Goal: Task Accomplishment & Management: Complete application form

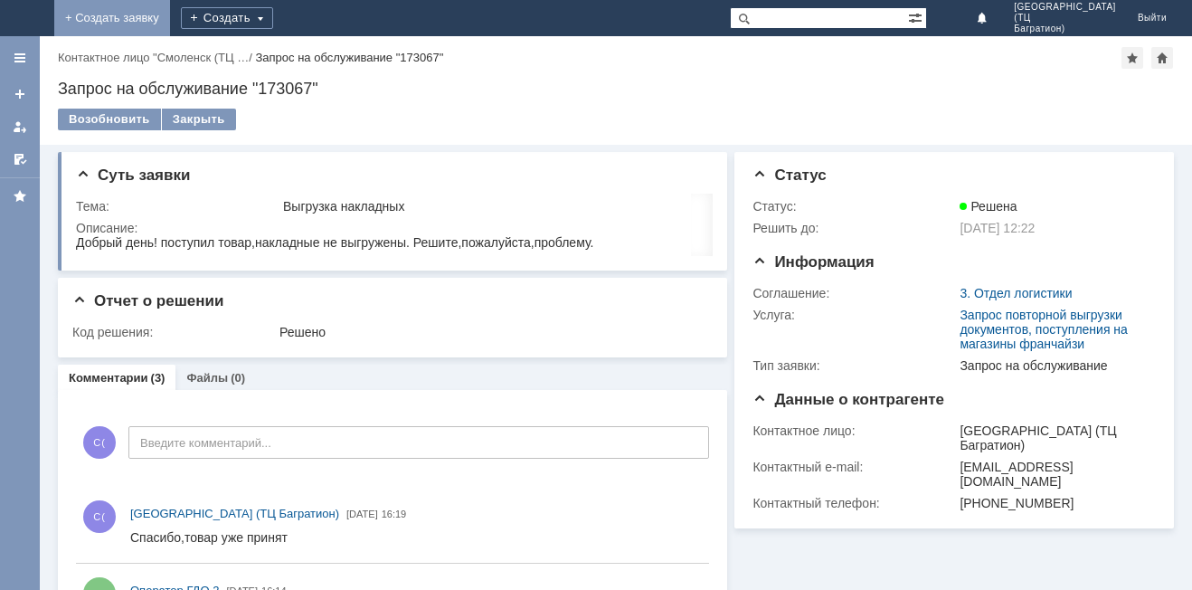
click at [170, 18] on link "+ Создать заявку" at bounding box center [112, 18] width 116 height 36
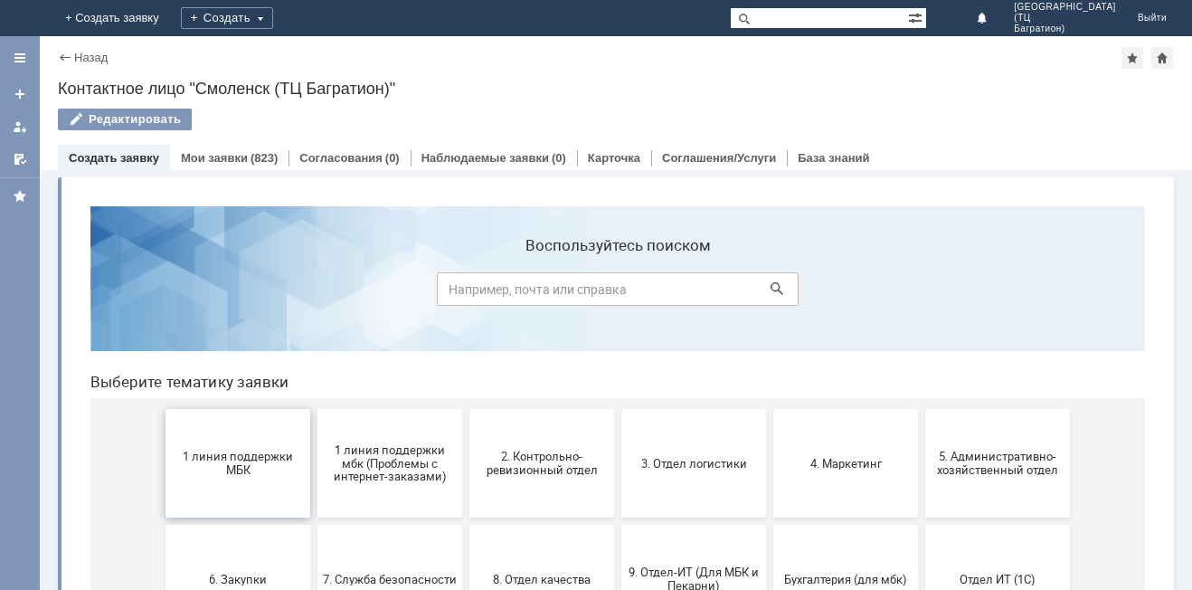
click at [231, 476] on span "1 линия поддержки МБК" at bounding box center [238, 463] width 134 height 27
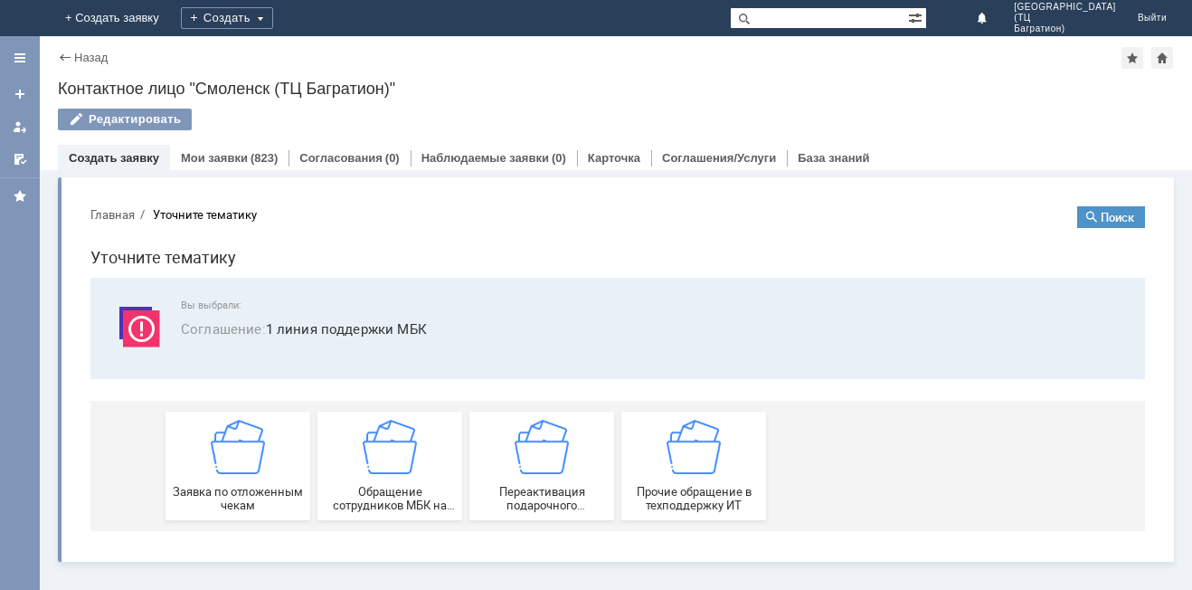
click at [231, 476] on div "Заявка по отложенным чекам" at bounding box center [238, 466] width 134 height 92
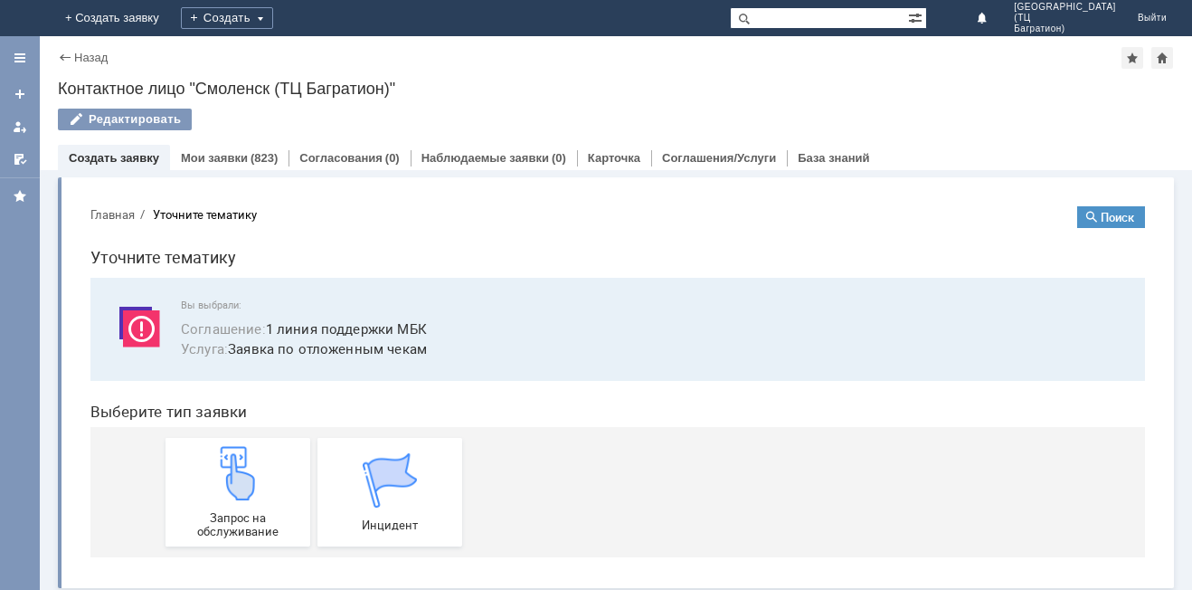
click at [231, 476] on img at bounding box center [238, 473] width 54 height 54
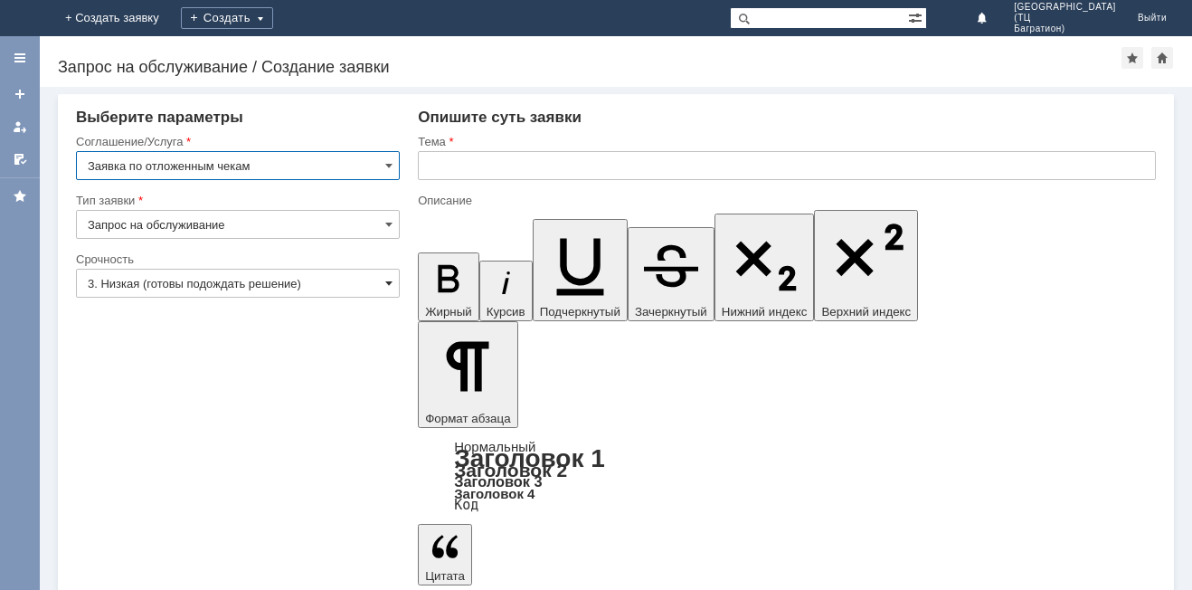
click at [385, 281] on span at bounding box center [388, 283] width 7 height 14
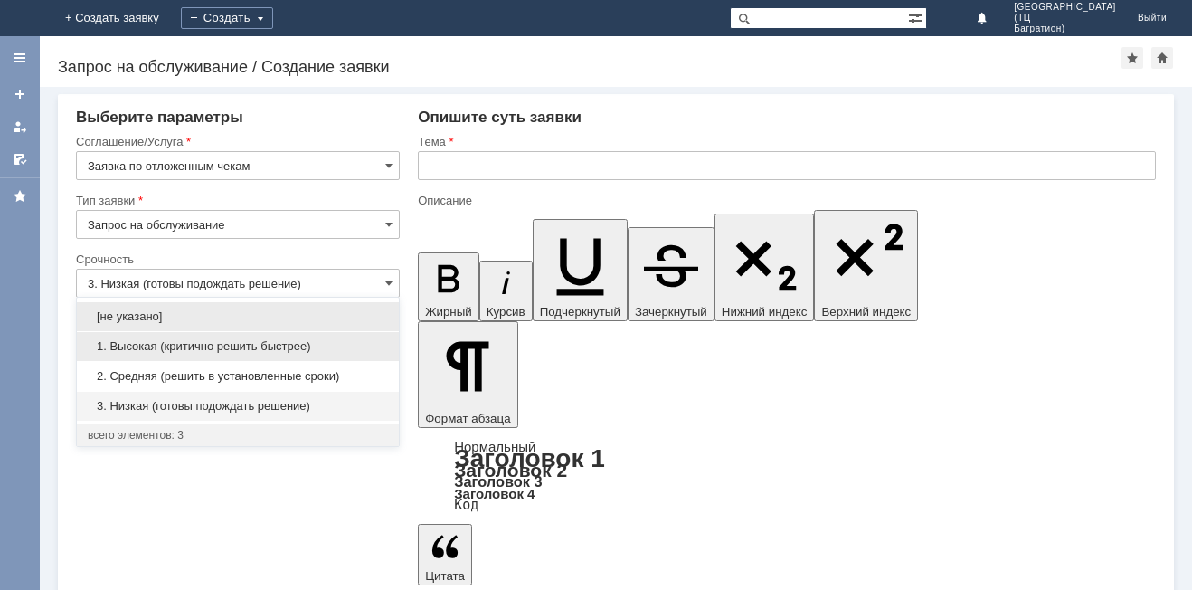
click at [260, 346] on span "1. Высокая (критично решить быстрее)" at bounding box center [238, 346] width 300 height 14
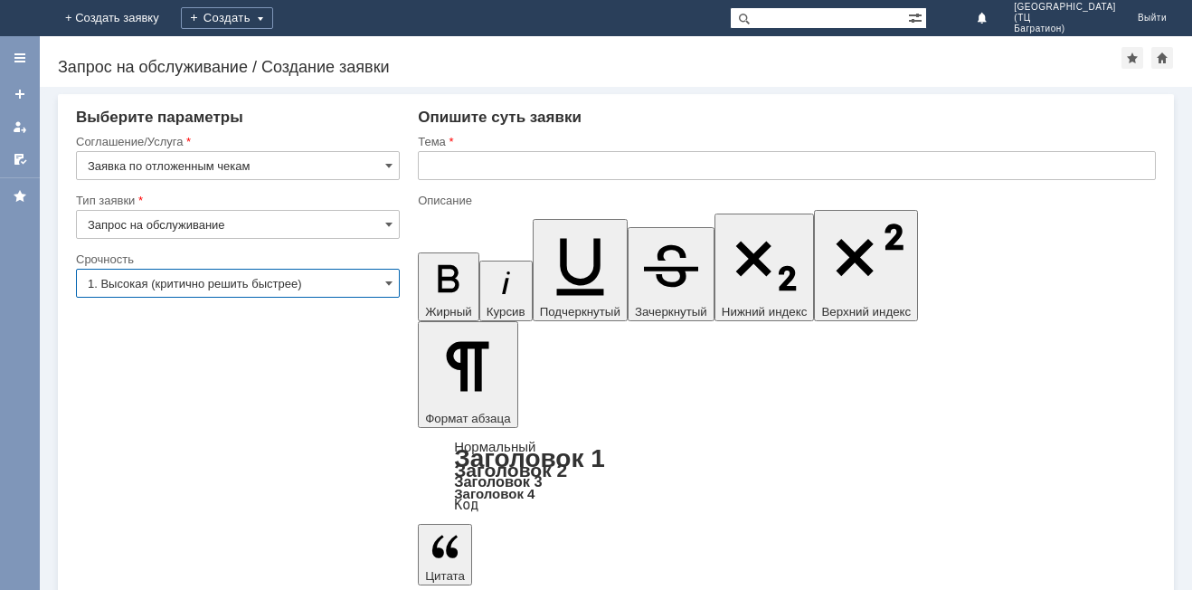
type input "1. Высокая (критично решить быстрее)"
click at [430, 183] on div at bounding box center [787, 186] width 738 height 13
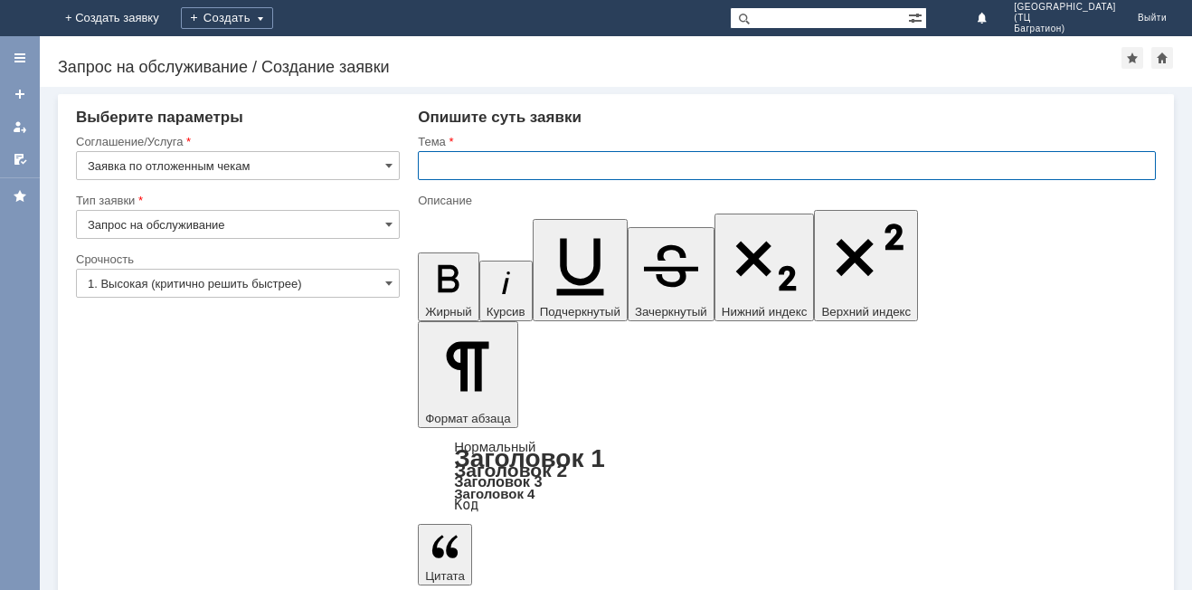
click at [434, 166] on input "text" at bounding box center [787, 165] width 738 height 29
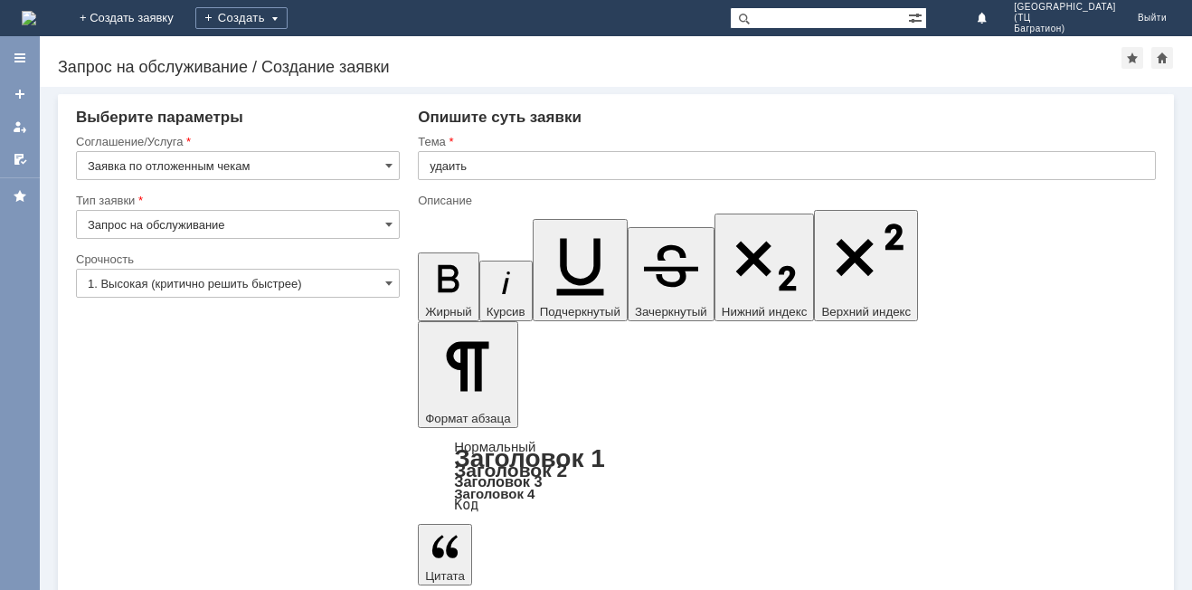
click at [448, 166] on input "удаить" at bounding box center [787, 165] width 738 height 29
click at [446, 175] on input "удаить" at bounding box center [787, 165] width 738 height 29
type input "удалить"
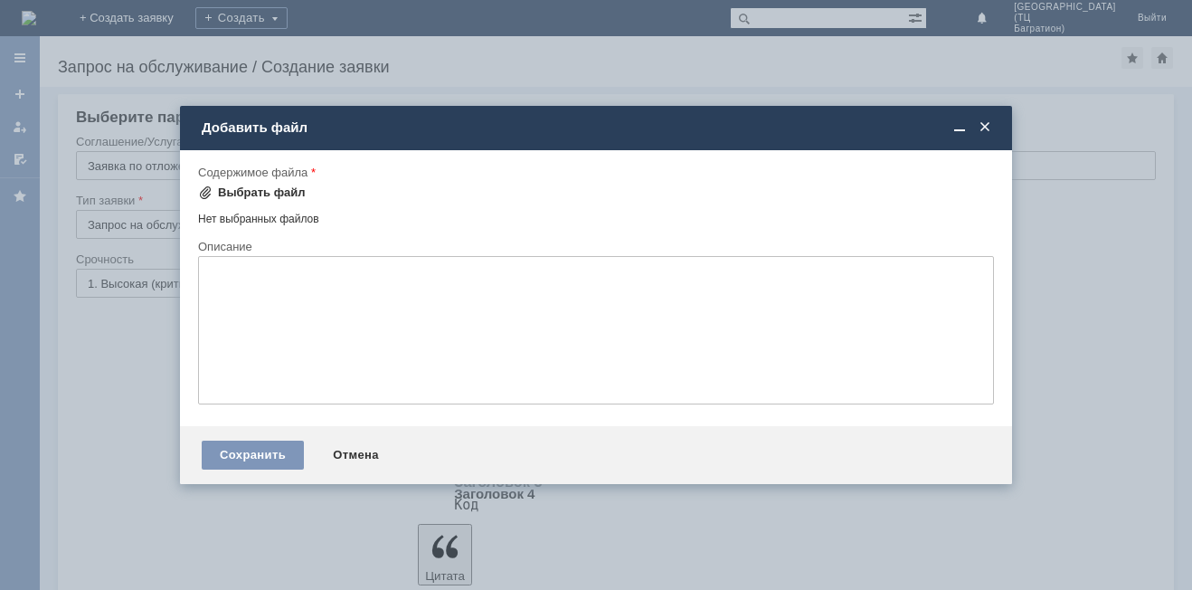
click at [227, 186] on div "Выбрать файл" at bounding box center [262, 192] width 88 height 14
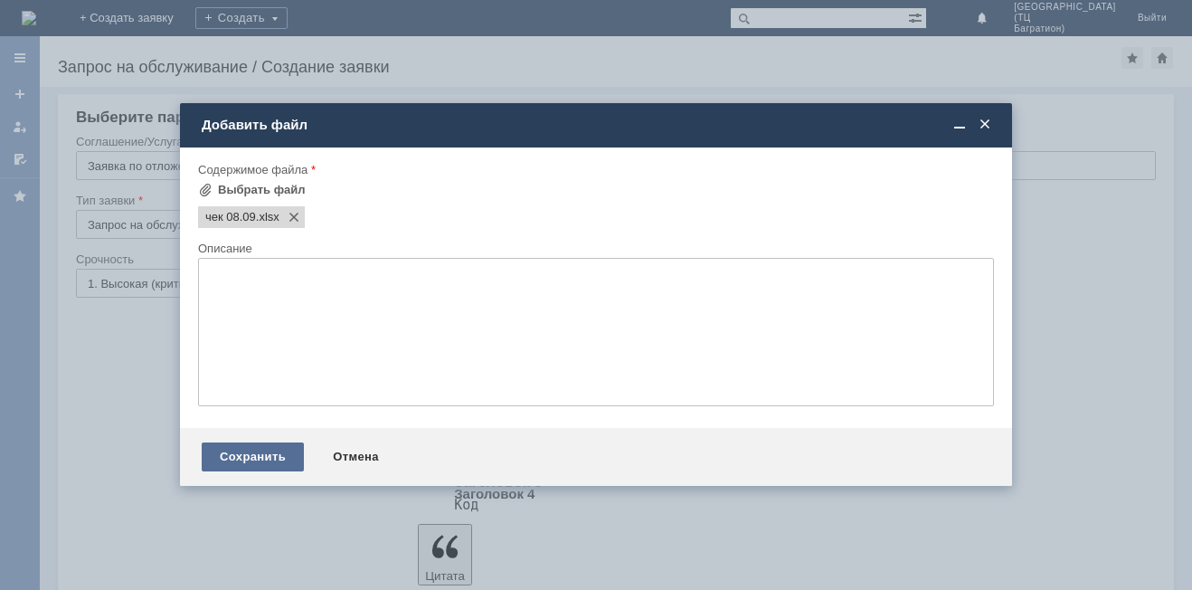
click at [272, 452] on div "Сохранить" at bounding box center [253, 456] width 102 height 29
